Goal: Navigation & Orientation: Find specific page/section

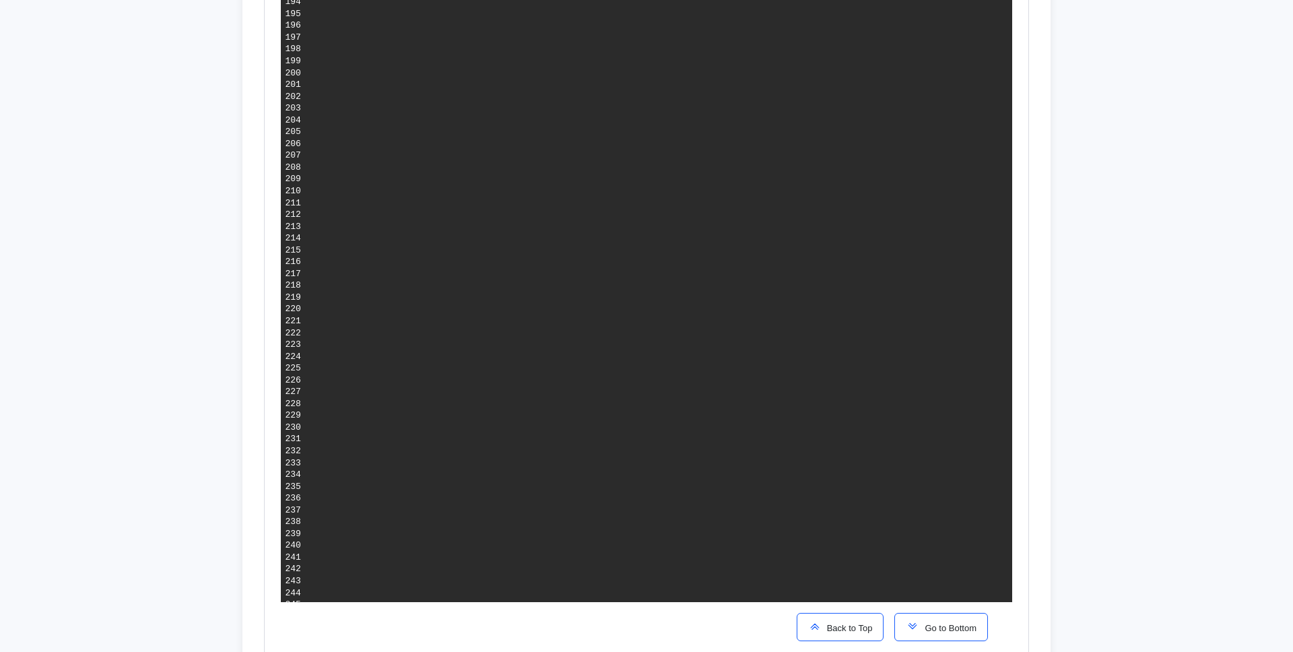
scroll to position [3024, 0]
click at [936, 622] on button "Go to Bottom" at bounding box center [941, 627] width 94 height 28
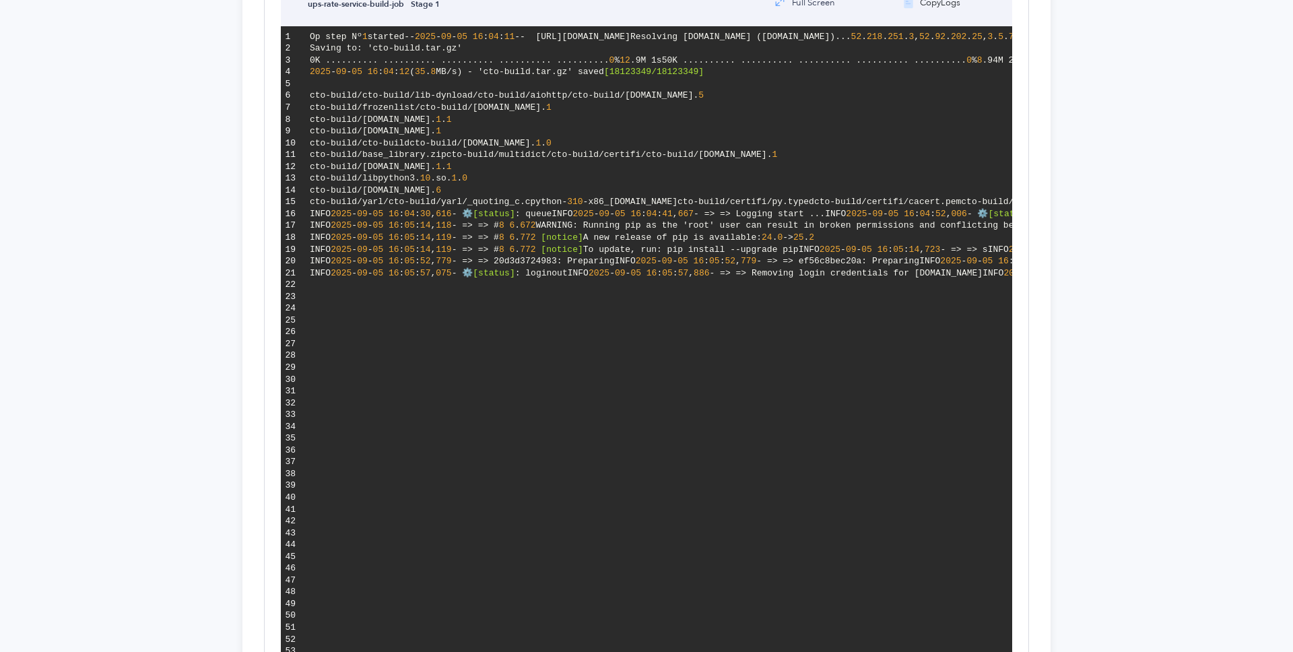
scroll to position [0, 0]
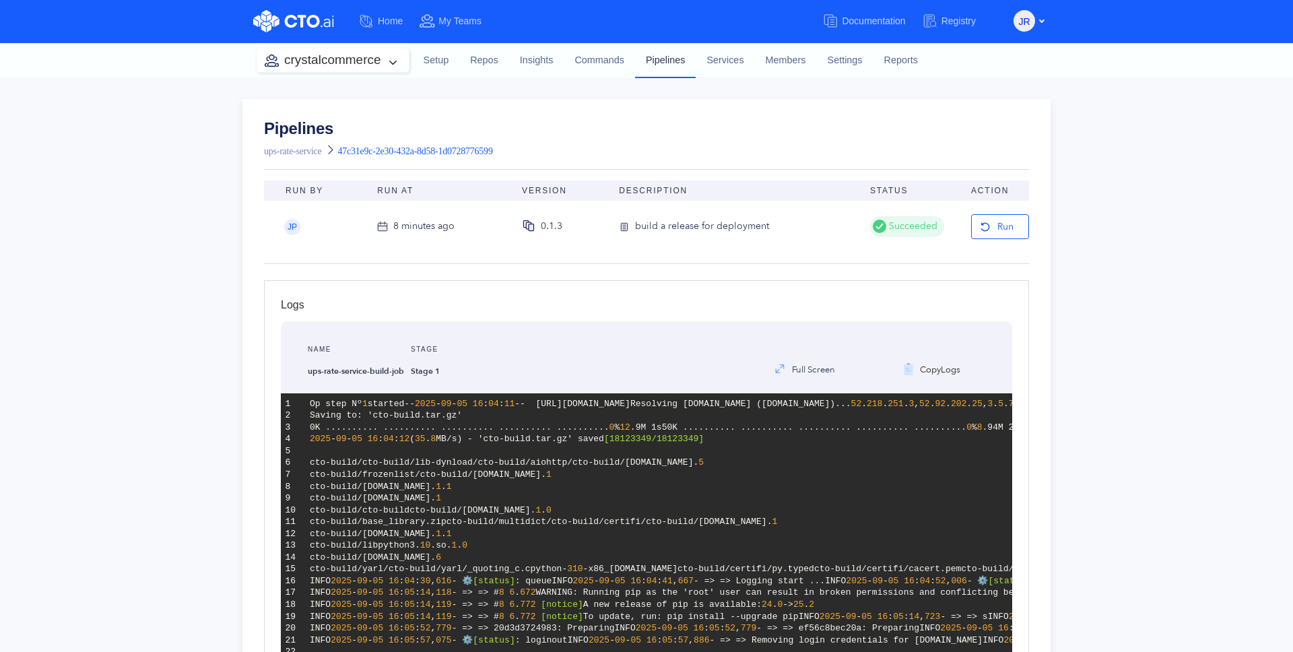
click at [665, 63] on link "Pipelines" at bounding box center [665, 59] width 61 height 35
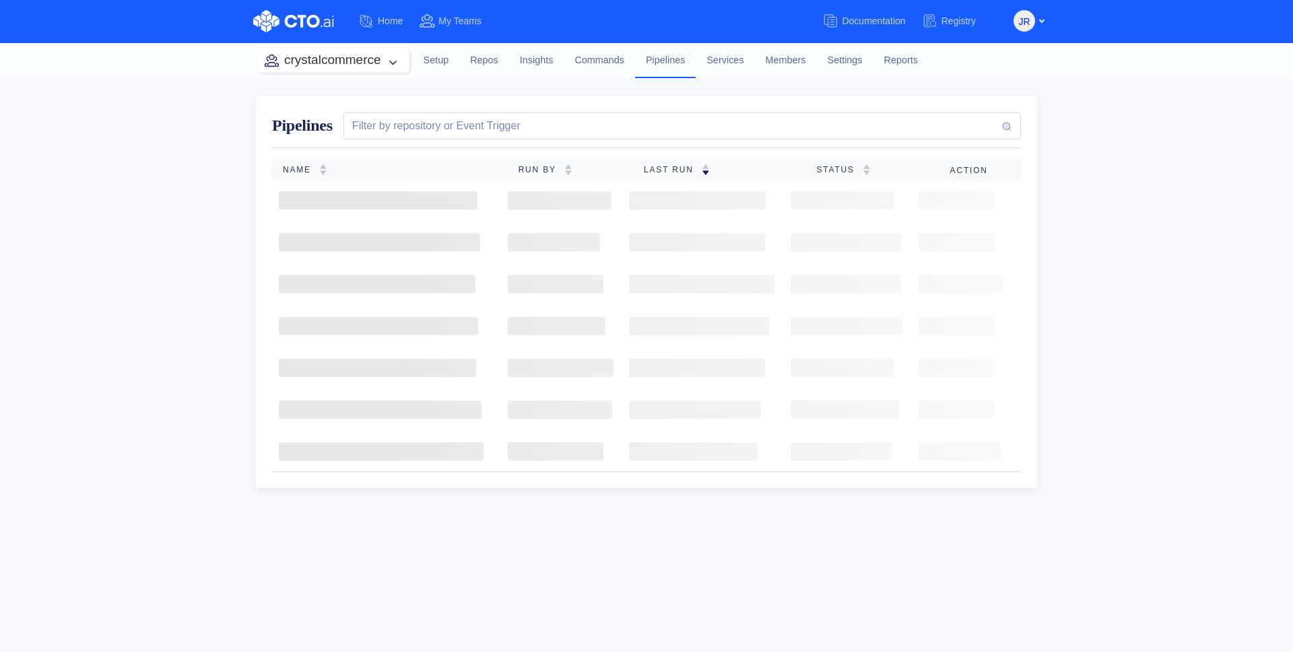
drag, startPoint x: 1142, startPoint y: 323, endPoint x: 1143, endPoint y: 247, distance: 76.1
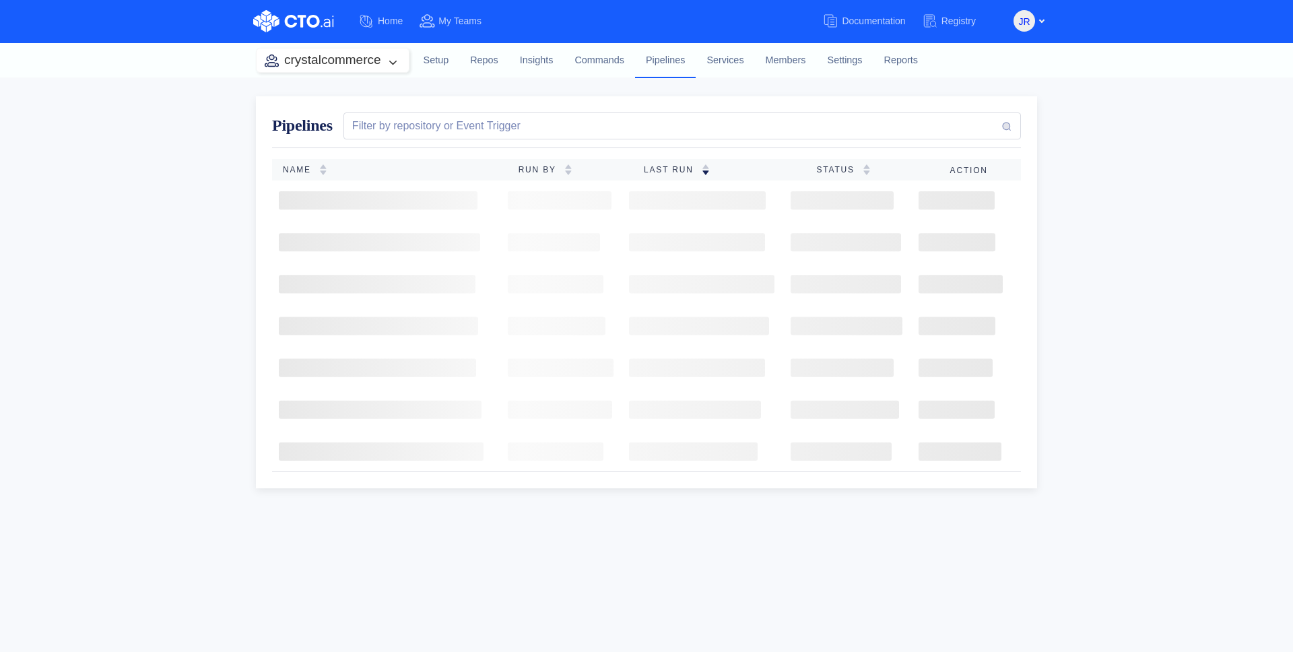
click at [1142, 323] on div "Pipelines Filter by repository or Event Trigger Name Run By Last Run Status Act…" at bounding box center [646, 364] width 1293 height 574
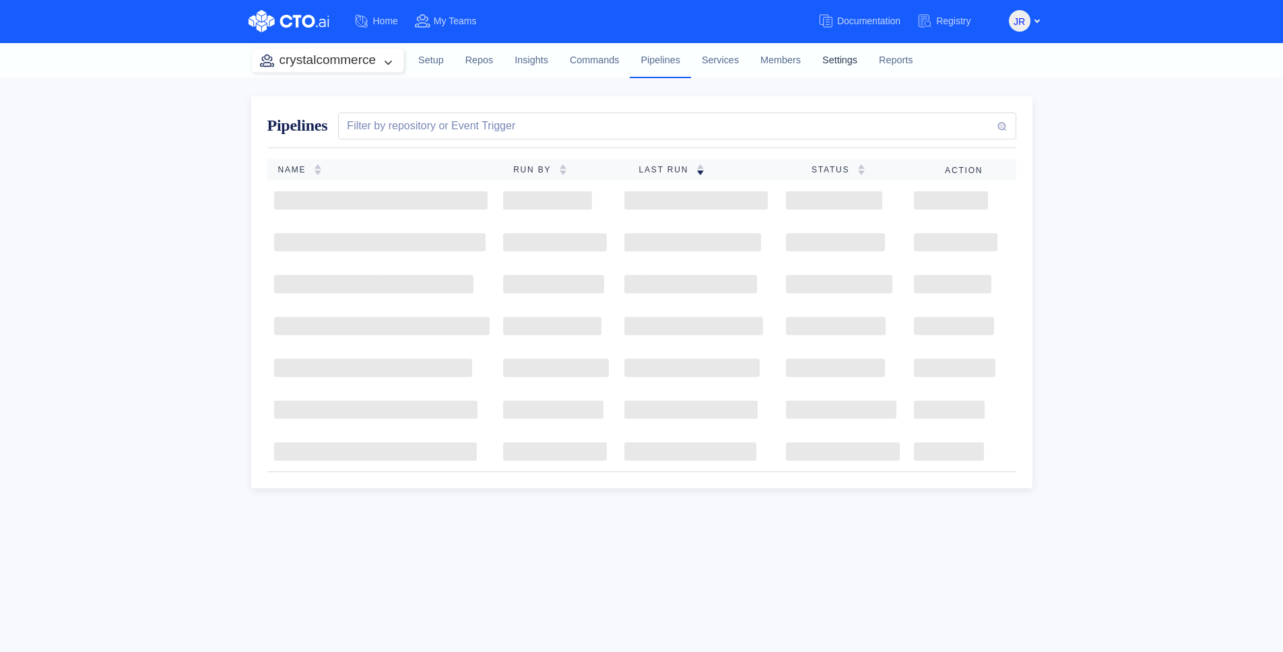
click at [848, 64] on link "Settings" at bounding box center [839, 60] width 57 height 36
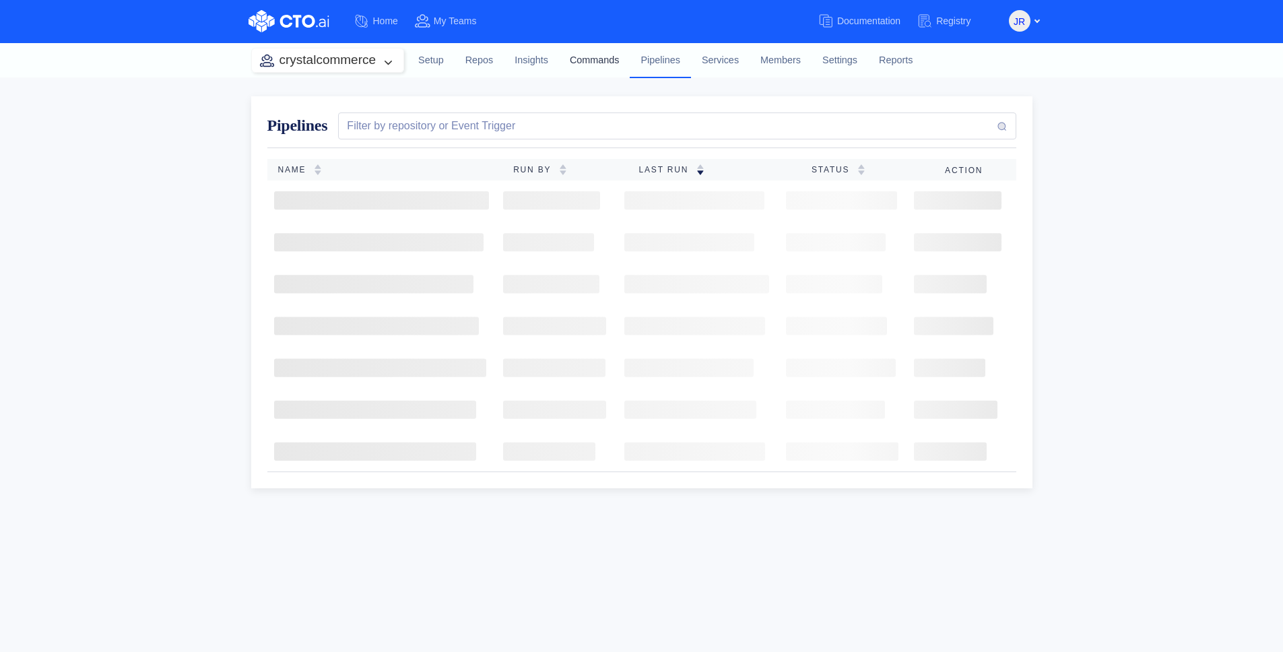
click at [581, 64] on link "Commands" at bounding box center [594, 60] width 71 height 36
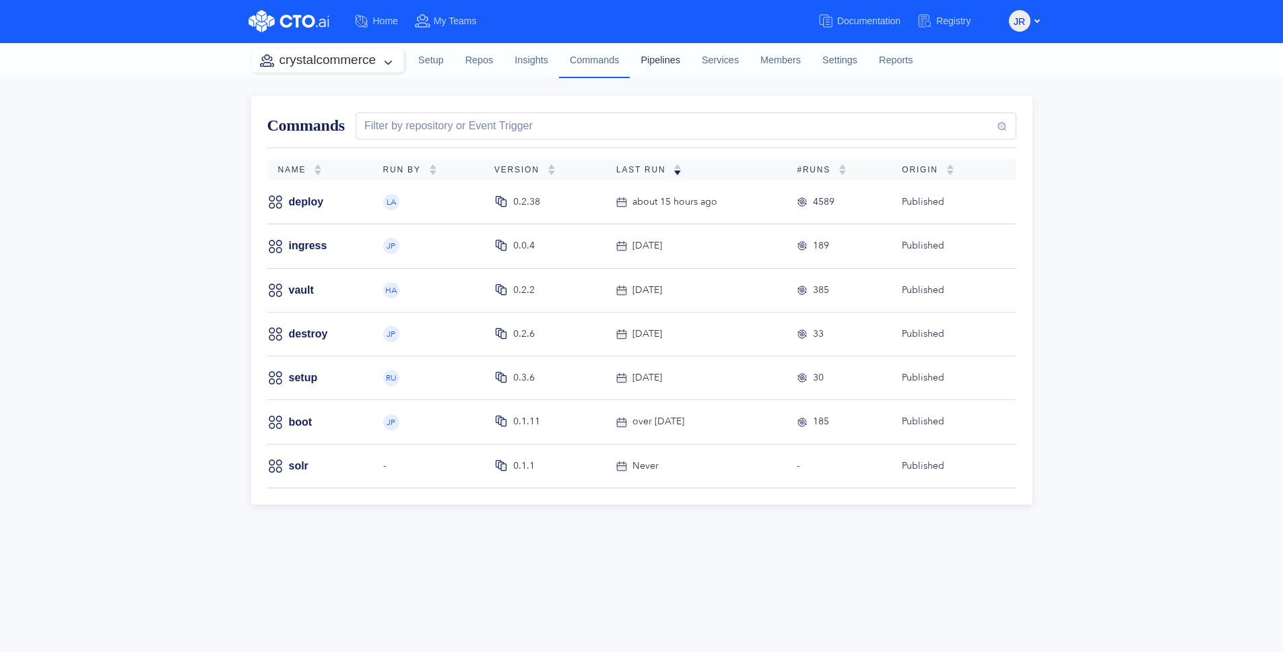
click at [671, 62] on link "Pipelines" at bounding box center [660, 60] width 61 height 36
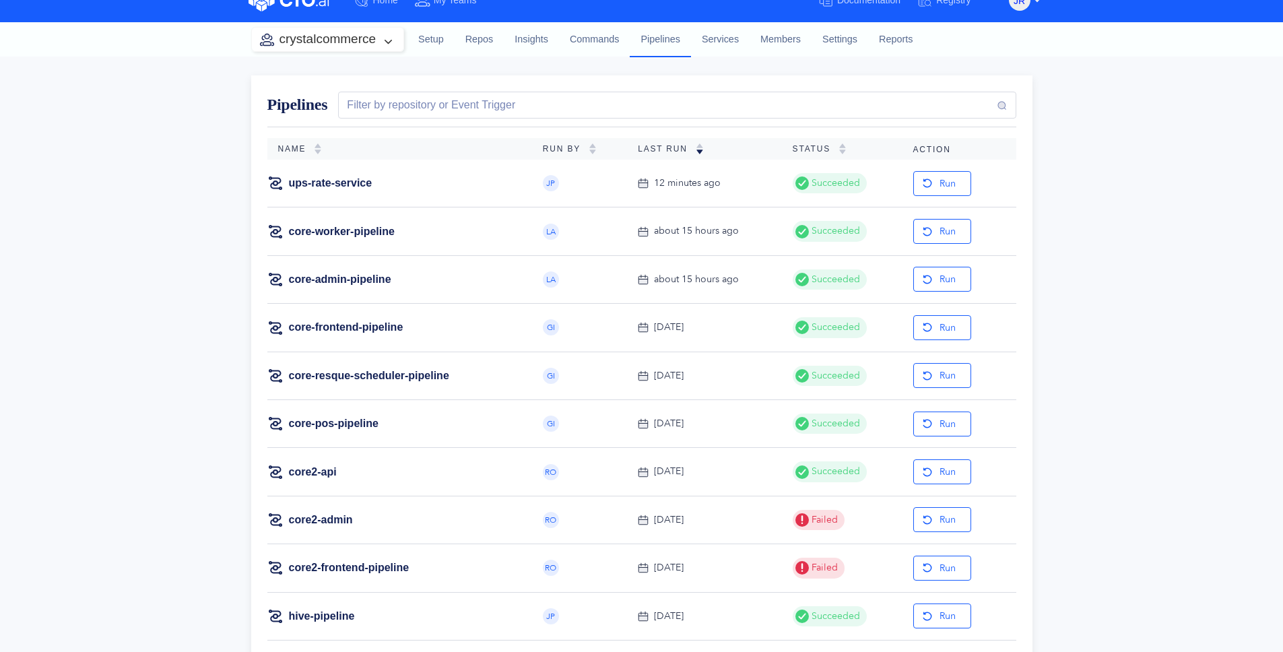
scroll to position [50, 0]
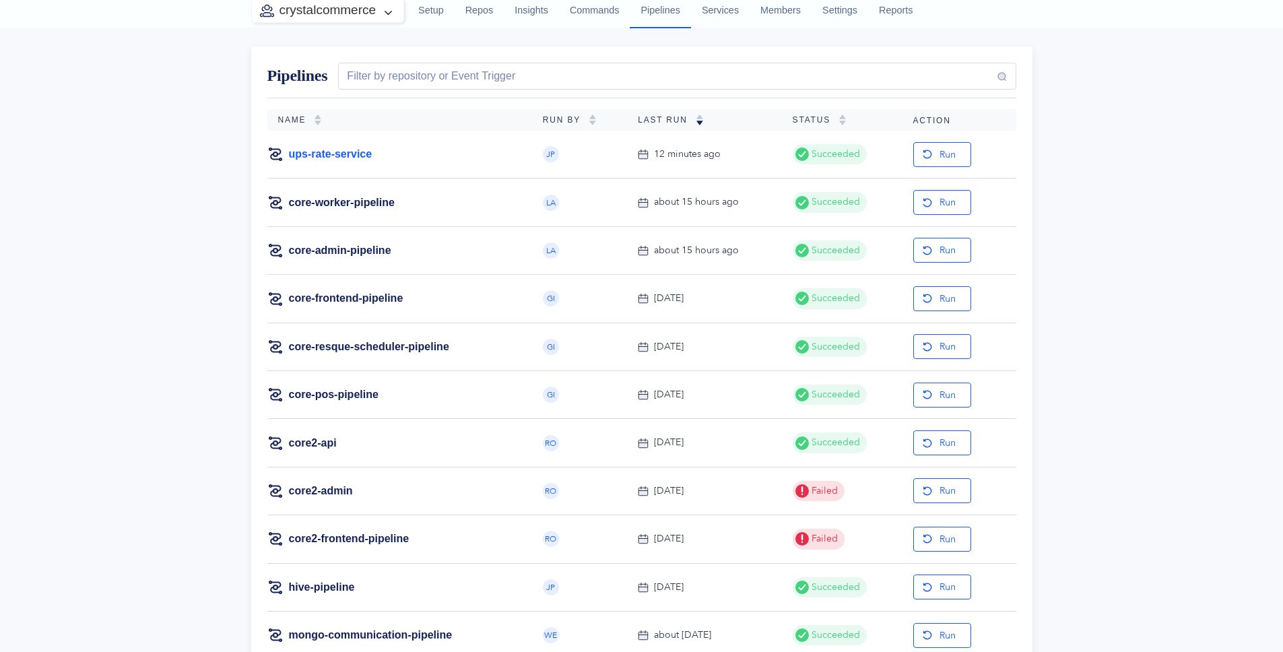
click at [350, 153] on link "ups-rate-service" at bounding box center [330, 154] width 83 height 15
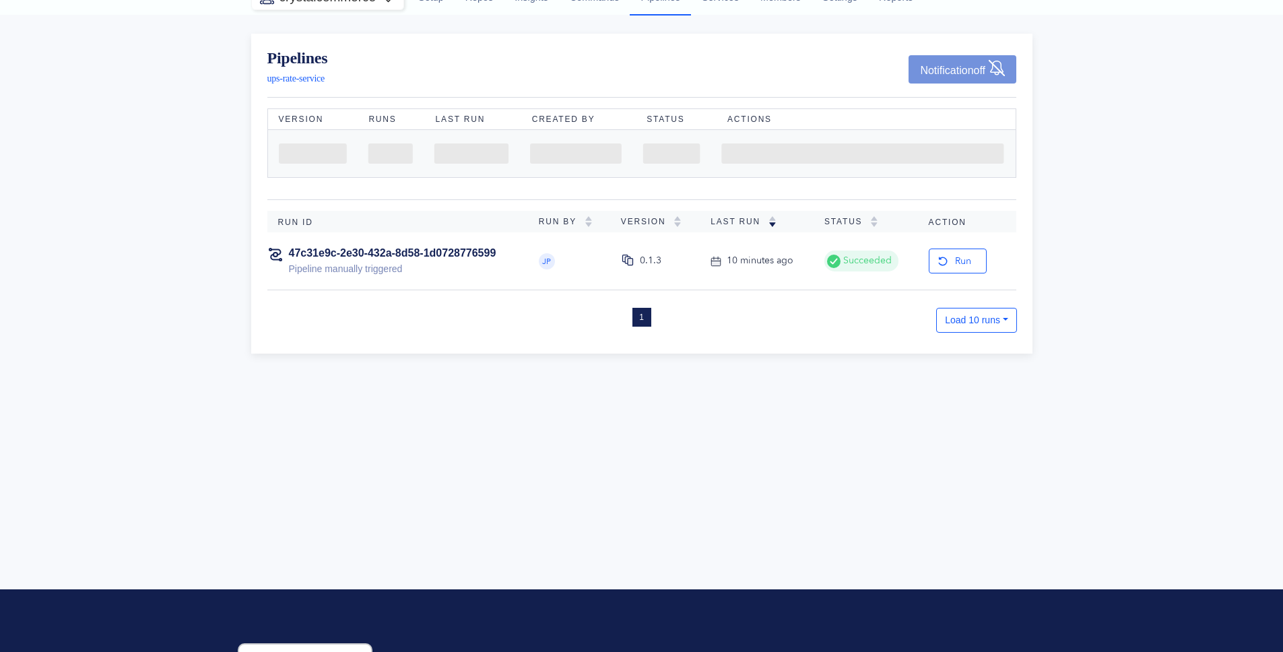
scroll to position [68, 0]
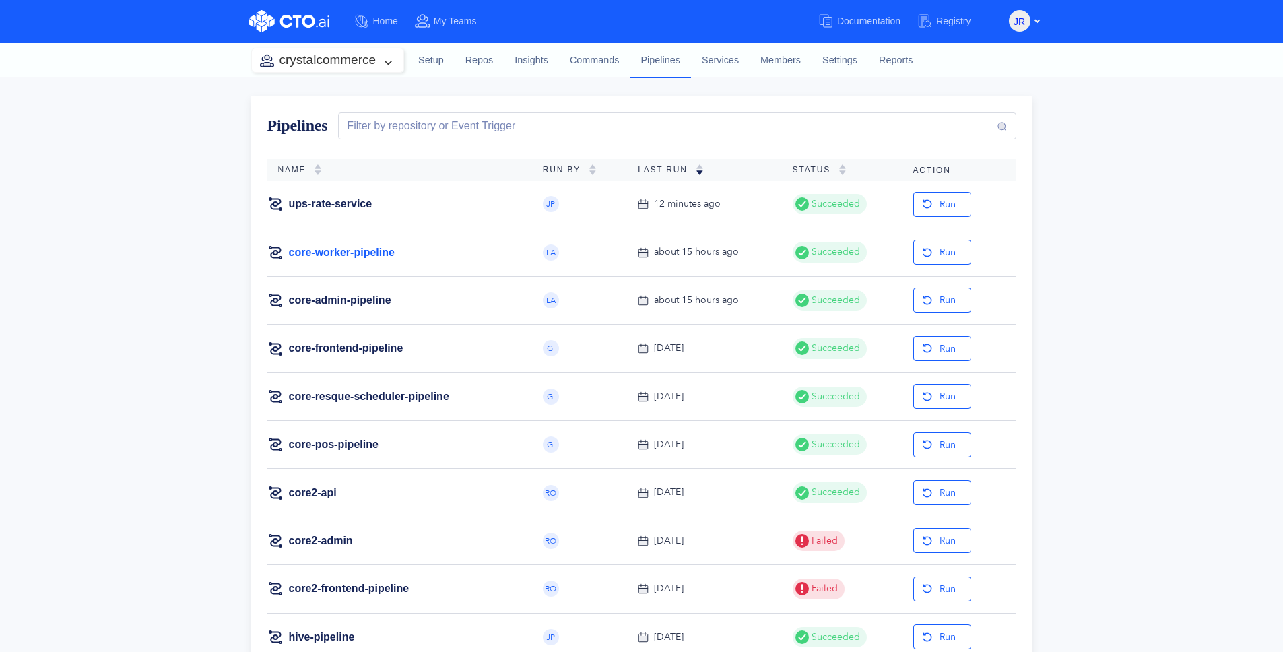
click at [349, 256] on link "core-worker-pipeline" at bounding box center [342, 252] width 106 height 15
click at [358, 304] on link "core-admin-pipeline" at bounding box center [340, 300] width 102 height 15
click at [335, 203] on link "ups-rate-service" at bounding box center [330, 204] width 83 height 15
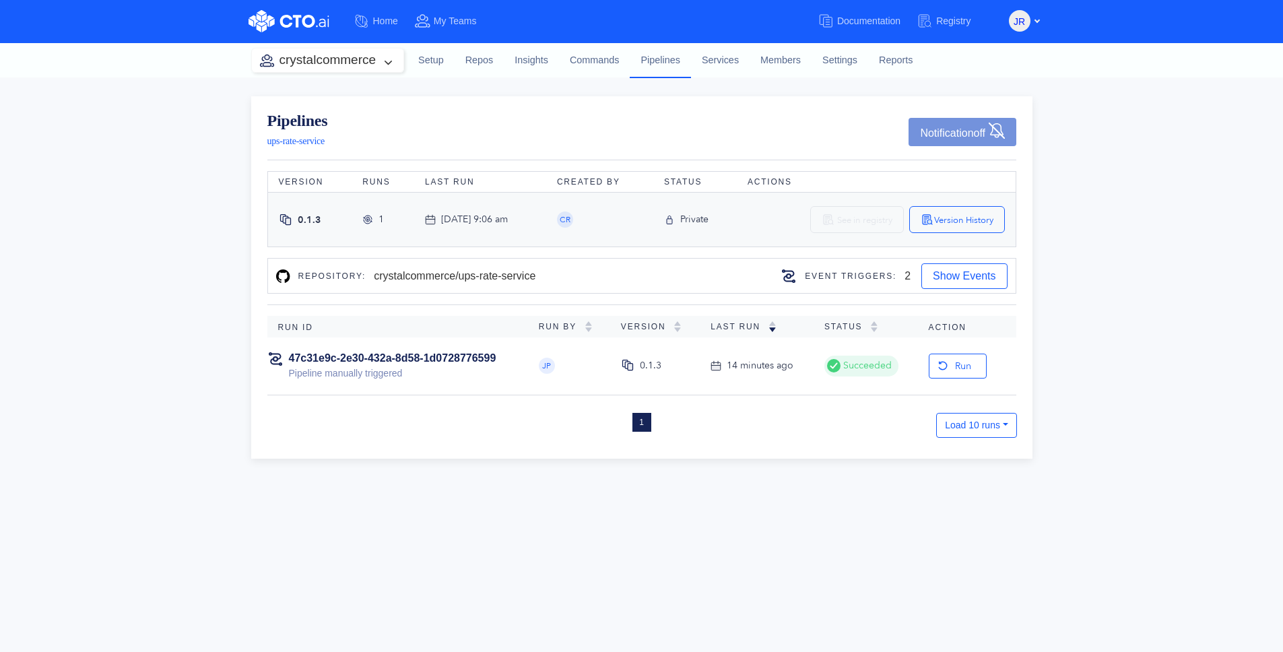
click at [258, 349] on div "Pipelines ups-rate-service Notification off Version Runs Last Run Created By St…" at bounding box center [641, 277] width 781 height 362
click at [594, 69] on link "Commands" at bounding box center [594, 60] width 71 height 36
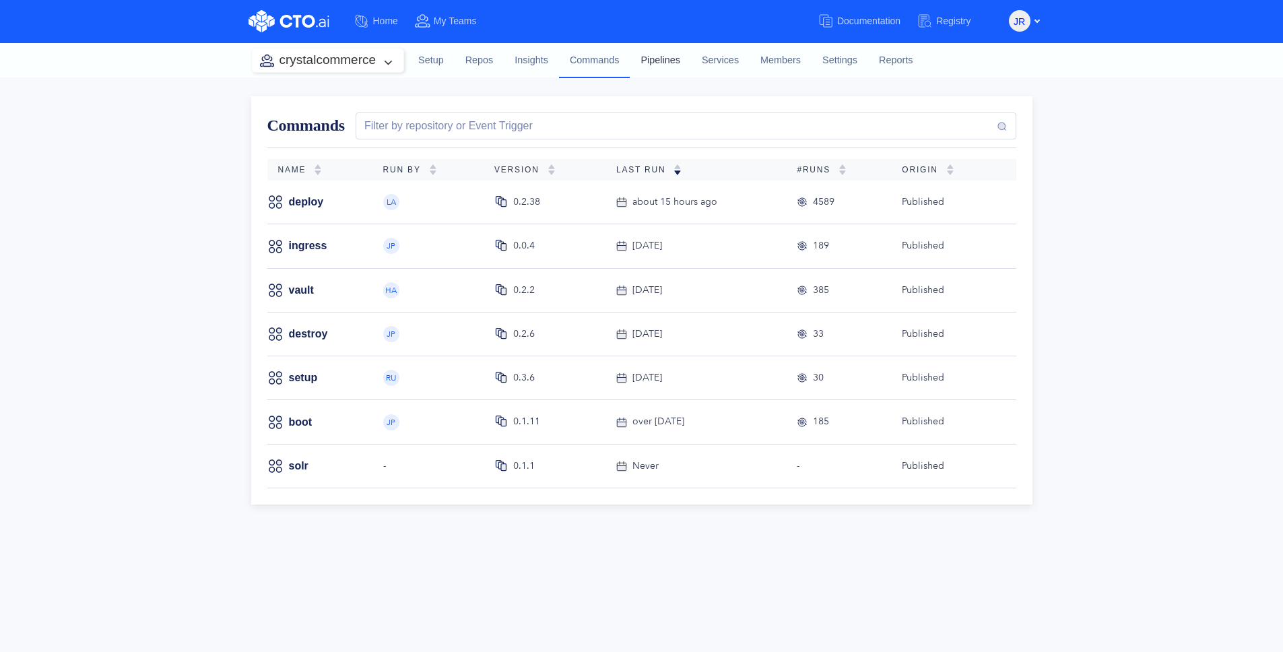
click at [650, 63] on link "Pipelines" at bounding box center [660, 60] width 61 height 36
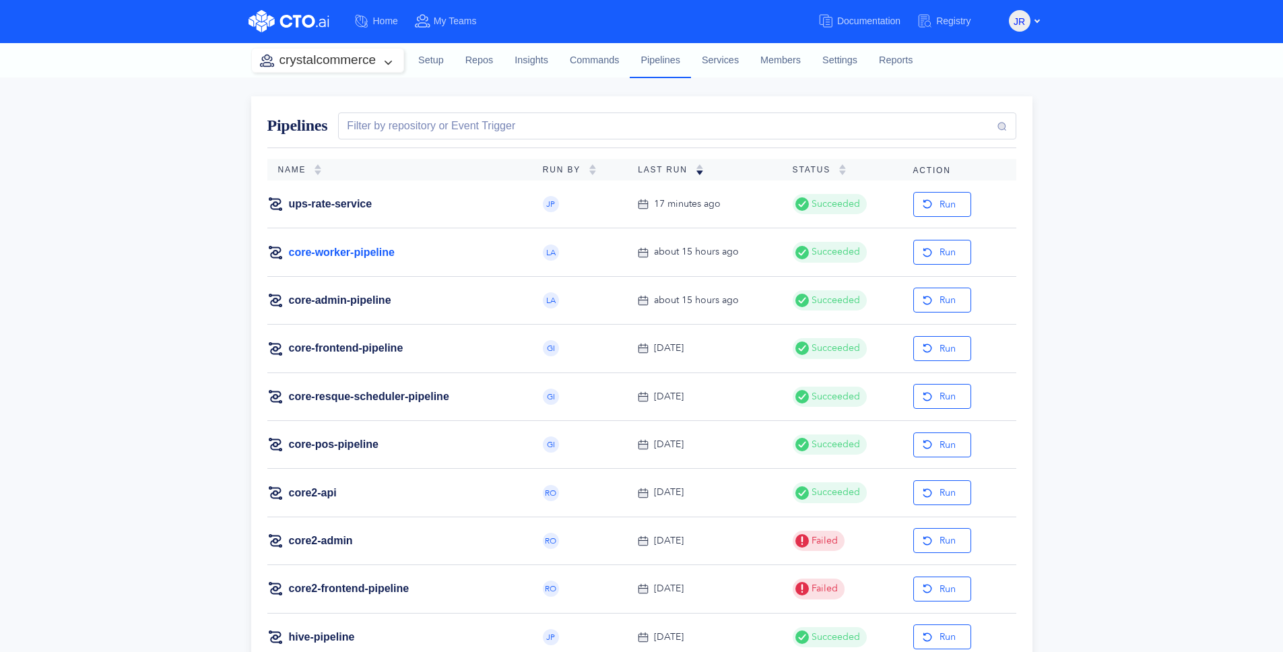
click at [319, 253] on link "core-worker-pipeline" at bounding box center [342, 252] width 106 height 15
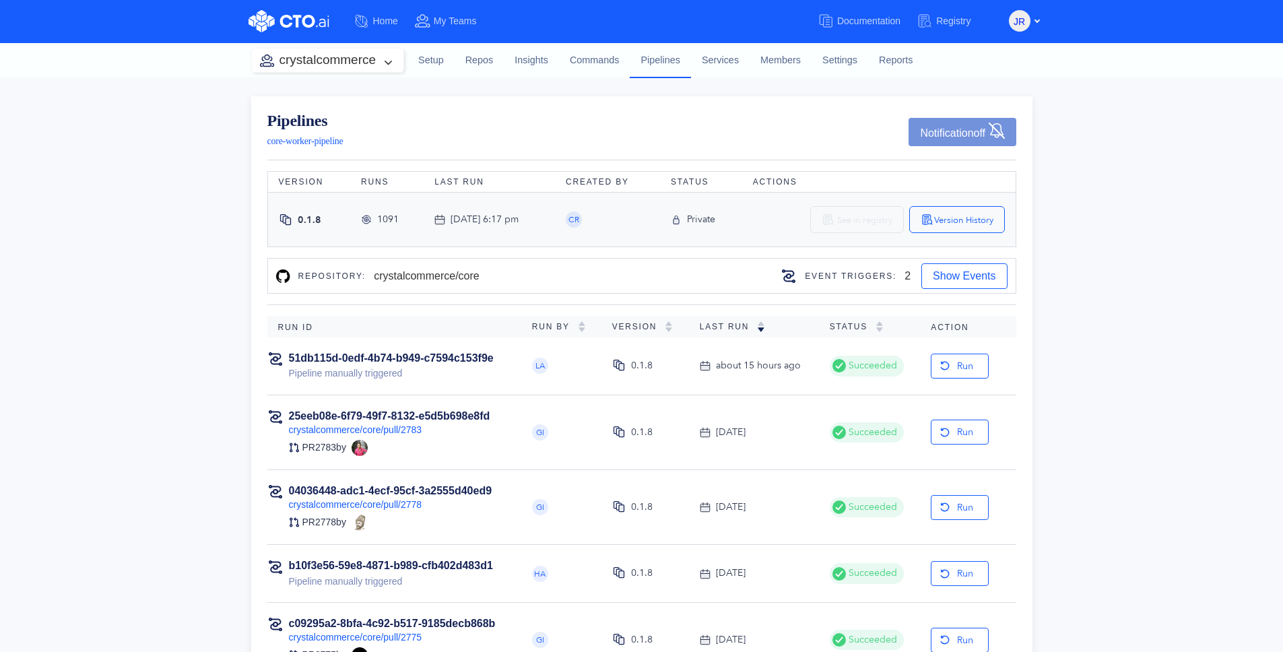
click at [199, 298] on div "Pipelines core-worker-pipeline Notification off Version Runs Last Run Created B…" at bounding box center [641, 609] width 1283 height 1064
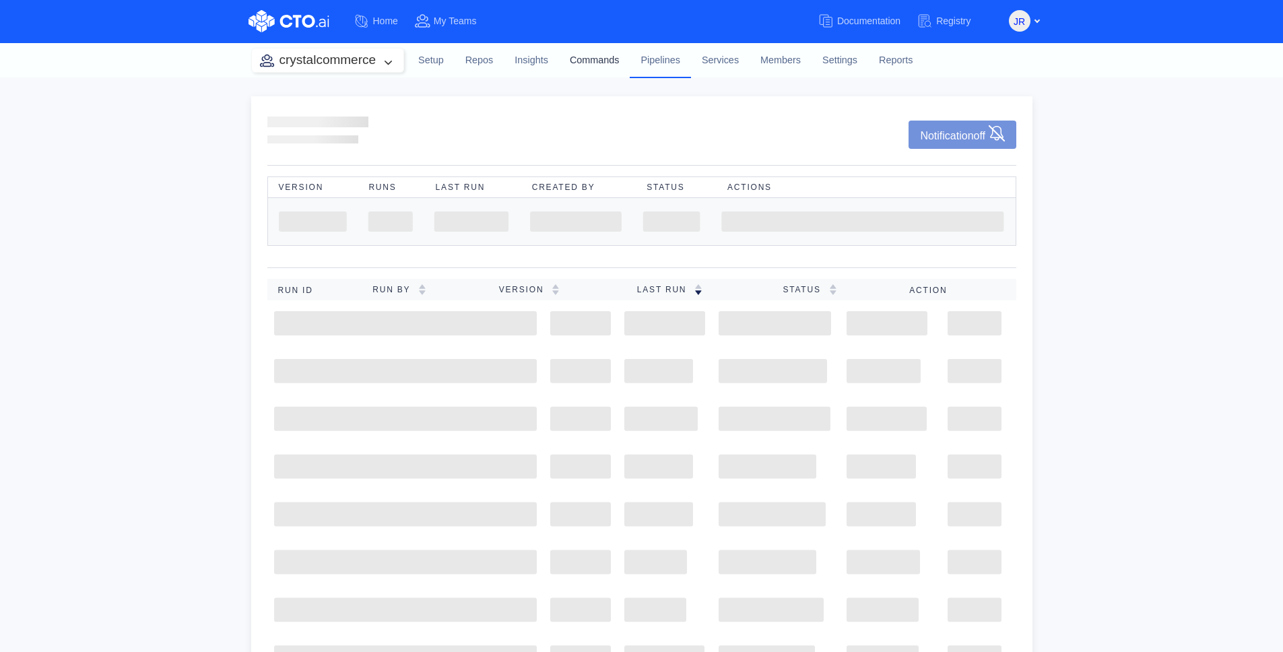
click at [576, 61] on link "Commands" at bounding box center [594, 60] width 71 height 36
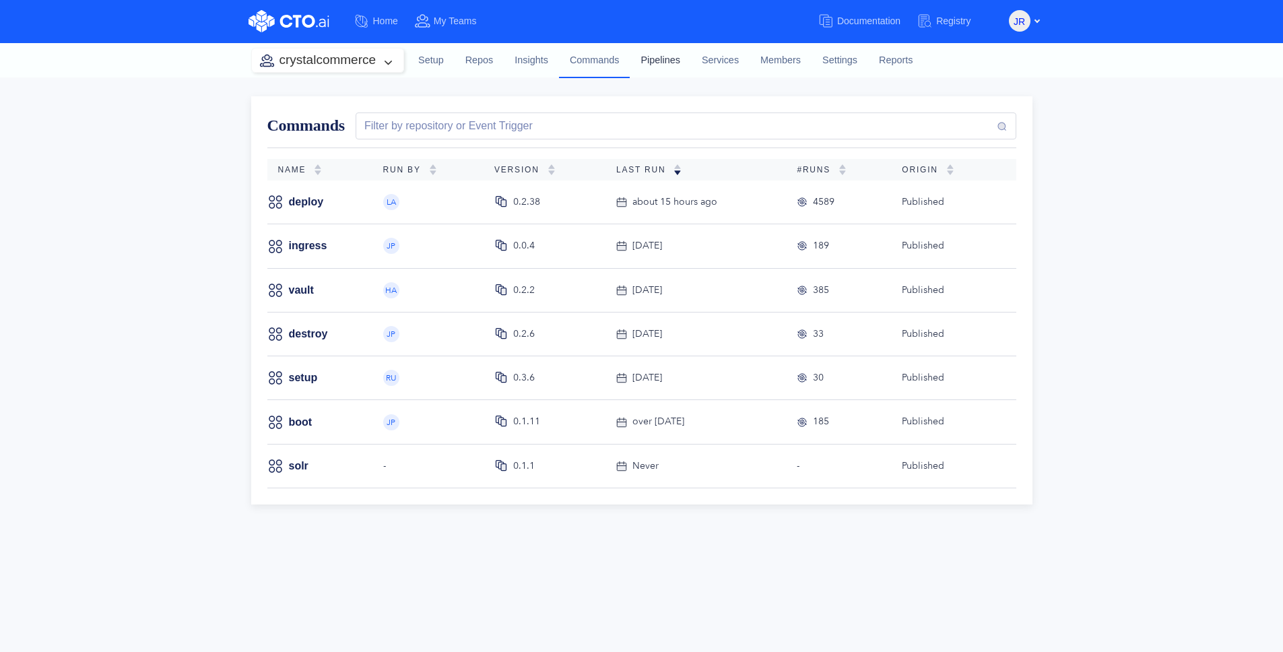
click at [657, 61] on link "Pipelines" at bounding box center [660, 60] width 61 height 36
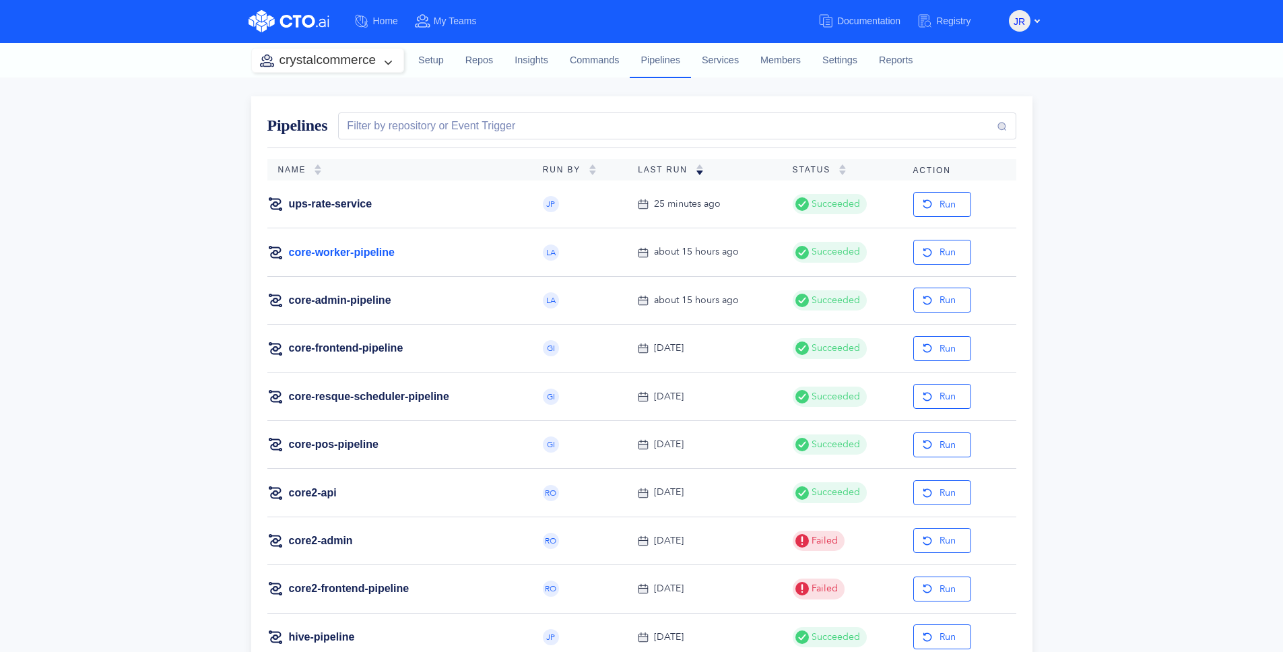
click at [372, 252] on link "core-worker-pipeline" at bounding box center [342, 252] width 106 height 15
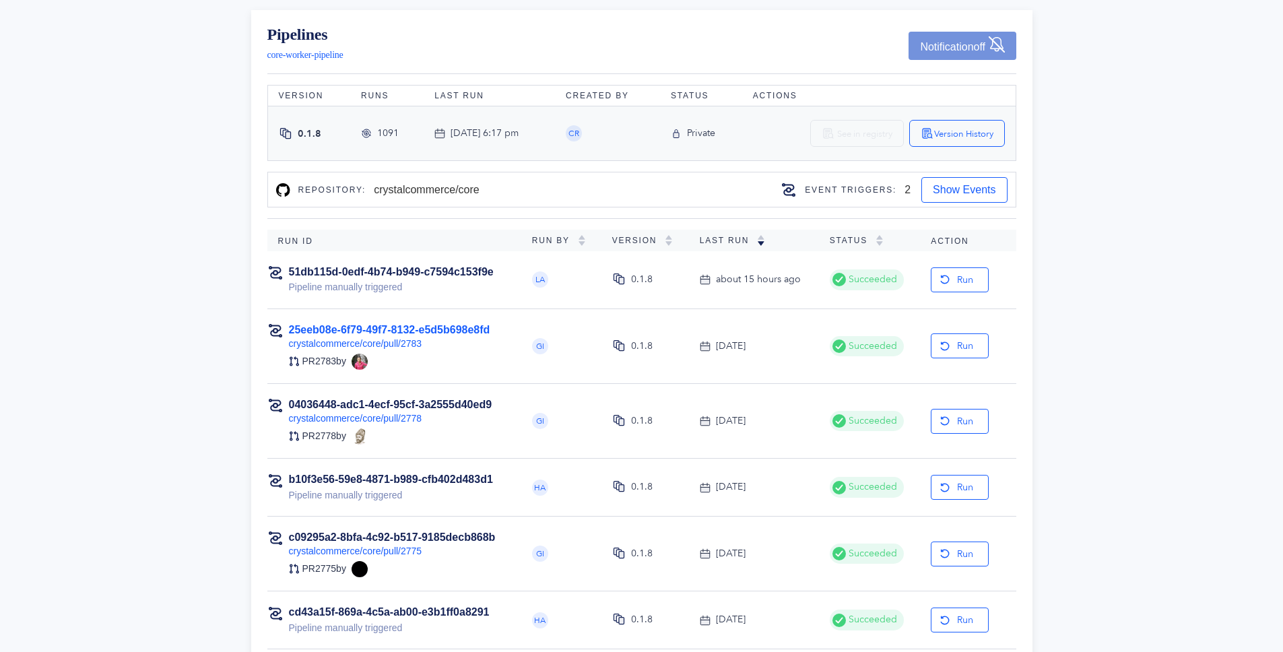
scroll to position [88, 0]
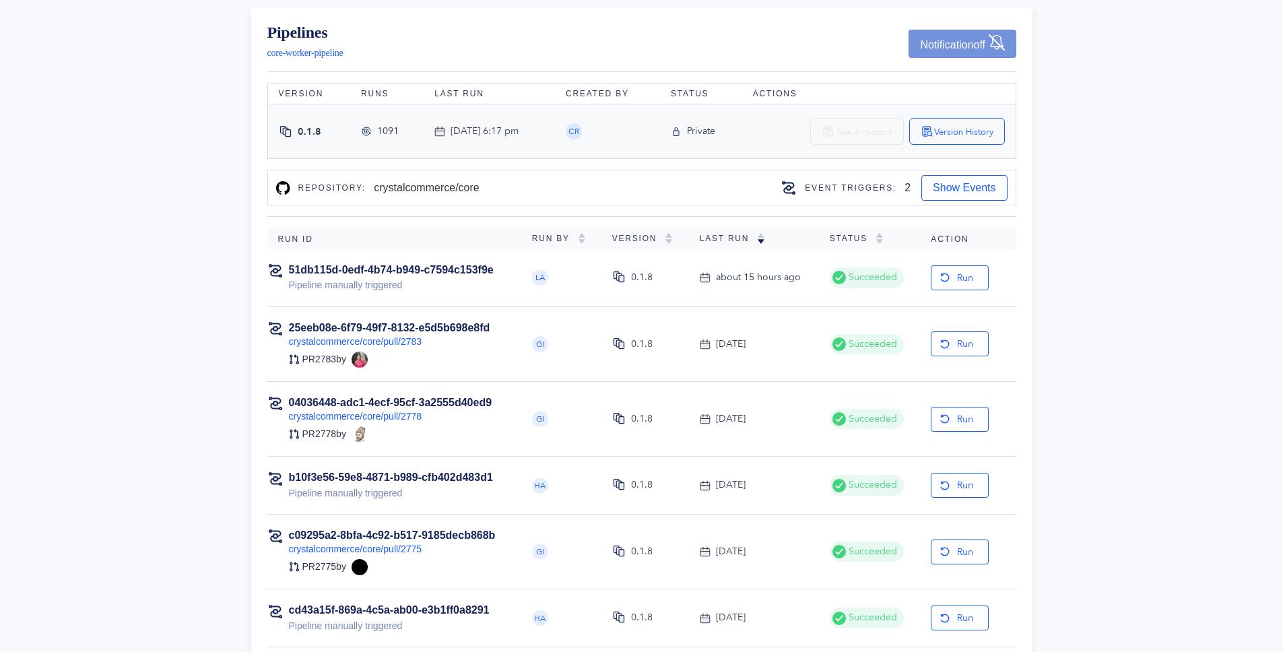
click at [168, 386] on div "Pipelines core-worker-pipeline Notification off Version Runs Last Run Created B…" at bounding box center [641, 521] width 1283 height 1064
